Goal: Transaction & Acquisition: Purchase product/service

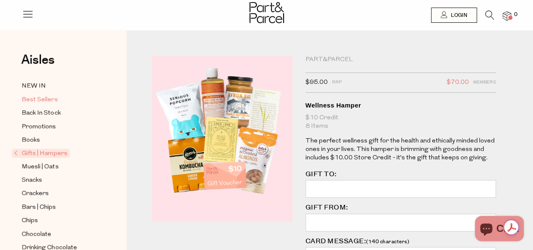
click at [55, 95] on span "Best Sellers" at bounding box center [39, 100] width 36 height 10
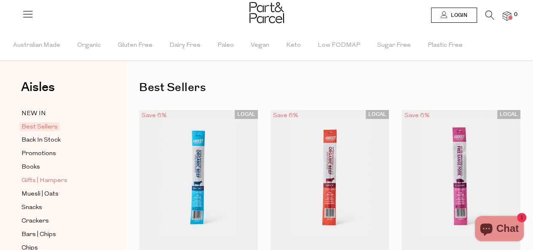
click at [38, 177] on span "Gifts | Hampers" at bounding box center [44, 181] width 46 height 10
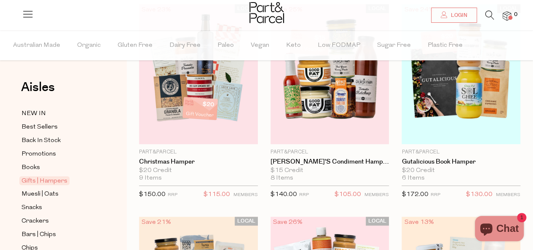
scroll to position [84, 0]
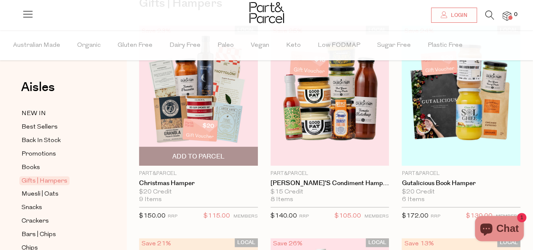
click at [233, 111] on img at bounding box center [198, 96] width 119 height 140
